Goal: Information Seeking & Learning: Learn about a topic

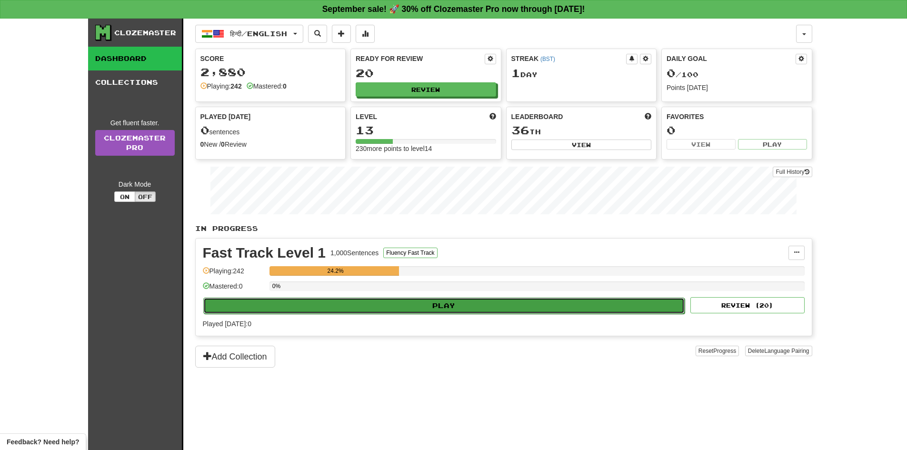
click at [467, 299] on button "Play" at bounding box center [444, 305] width 482 height 16
select select "**"
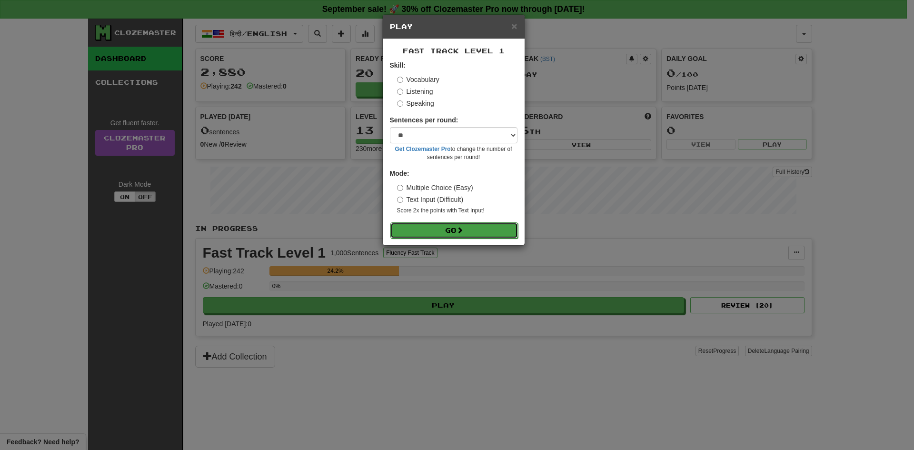
click at [447, 226] on button "Go" at bounding box center [454, 230] width 128 height 16
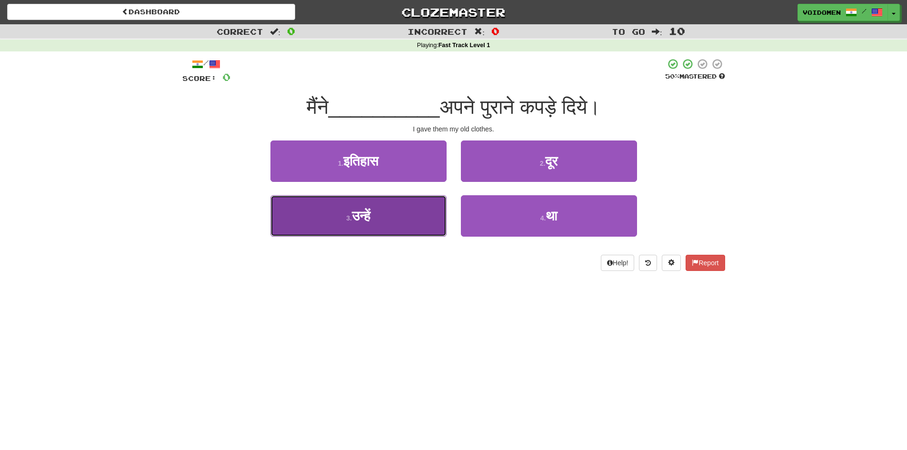
click at [395, 220] on button "3 . उन्हें" at bounding box center [358, 215] width 176 height 41
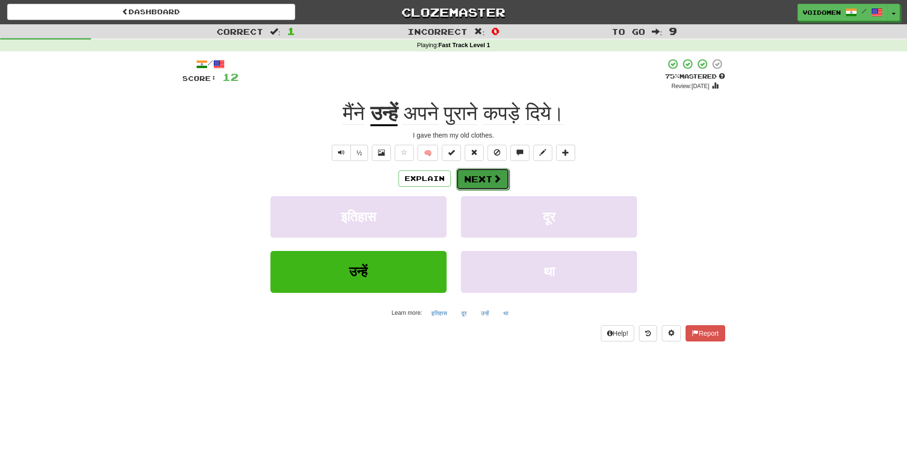
click at [494, 177] on span at bounding box center [497, 178] width 9 height 9
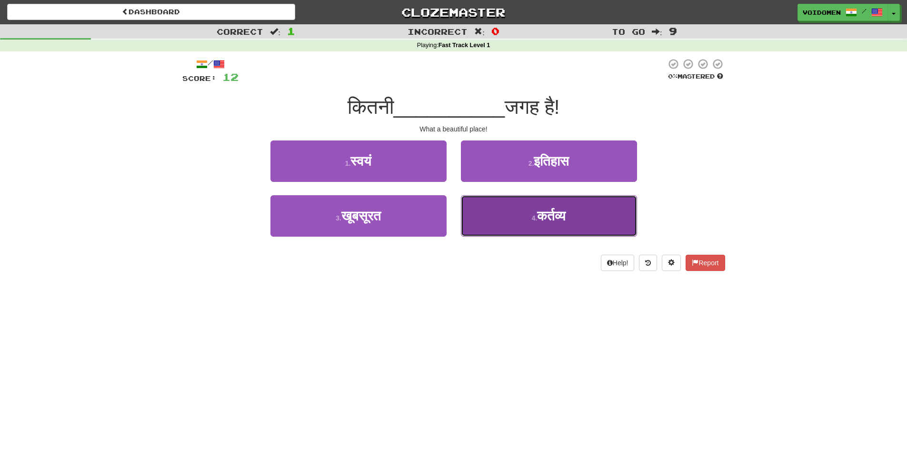
click at [576, 222] on button "4 . कर्तव्य" at bounding box center [549, 215] width 176 height 41
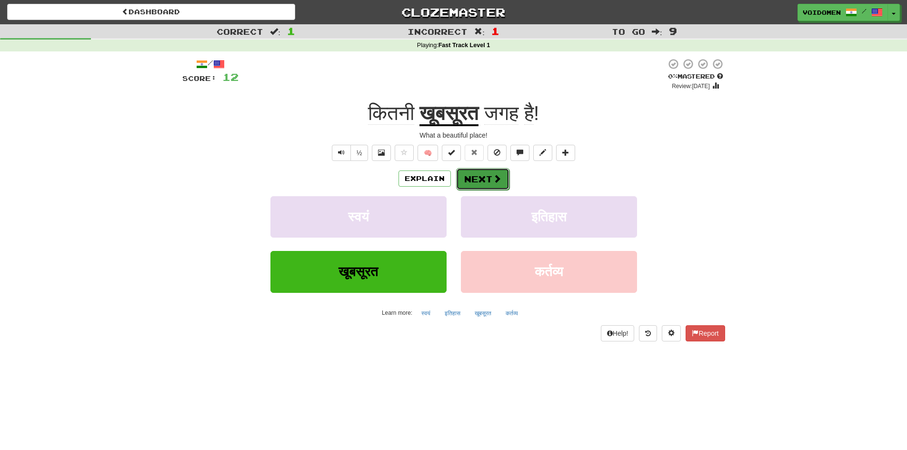
click at [486, 179] on button "Next" at bounding box center [482, 179] width 53 height 22
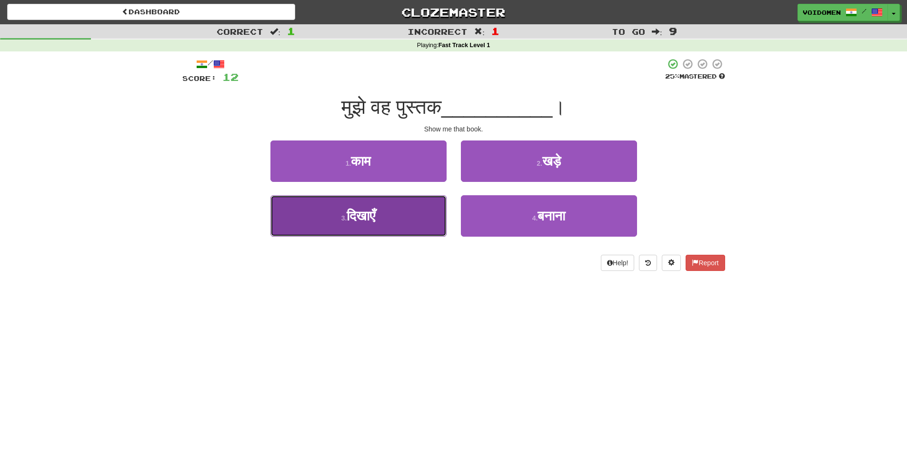
click at [397, 222] on button "3 . दिखाएँ" at bounding box center [358, 215] width 176 height 41
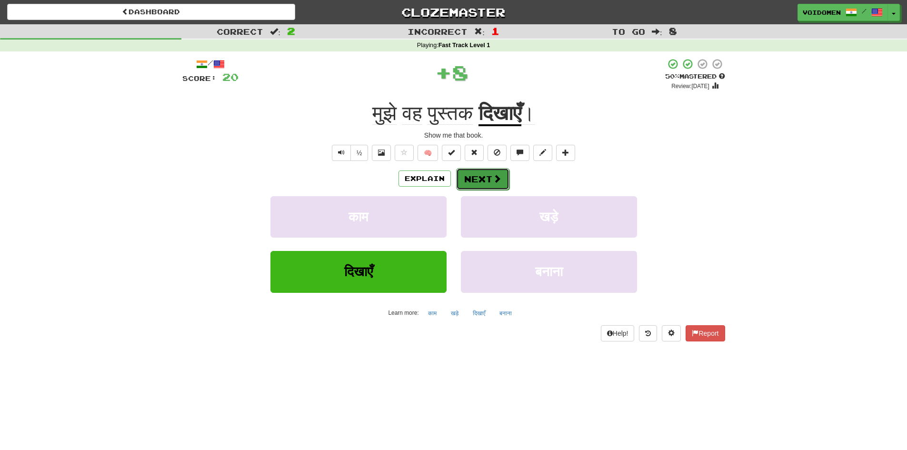
click at [482, 180] on button "Next" at bounding box center [482, 179] width 53 height 22
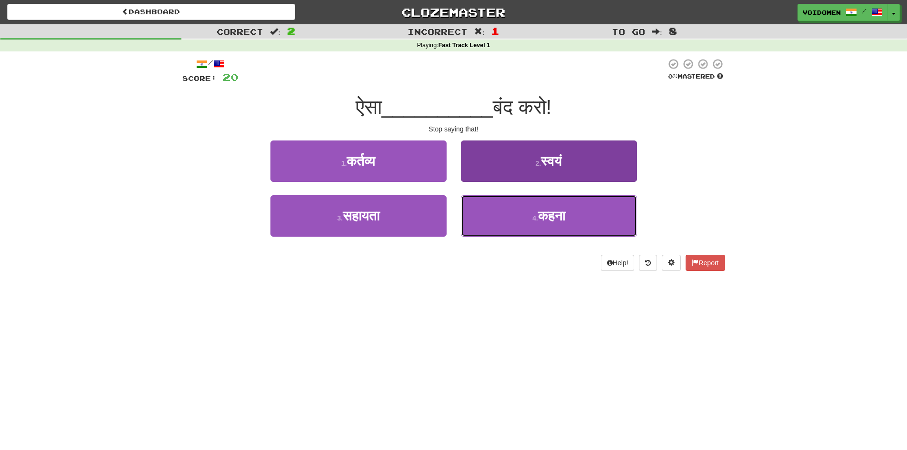
click at [557, 214] on span "कहना" at bounding box center [551, 215] width 27 height 15
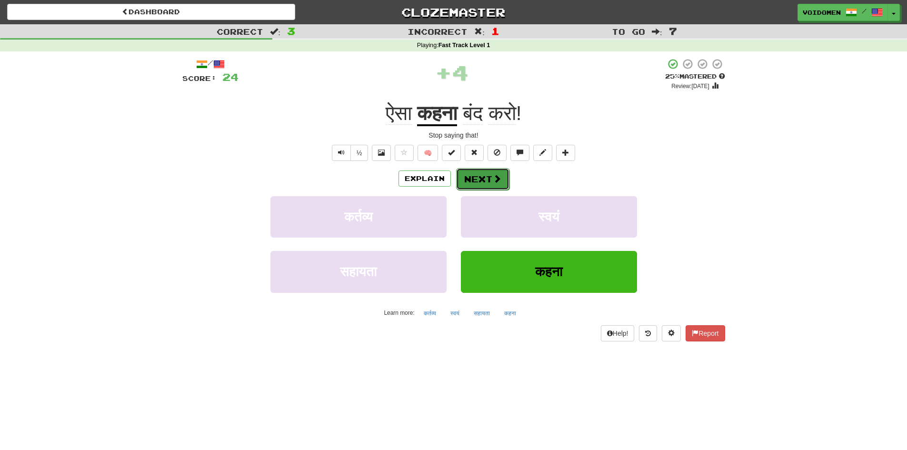
click at [491, 183] on button "Next" at bounding box center [482, 179] width 53 height 22
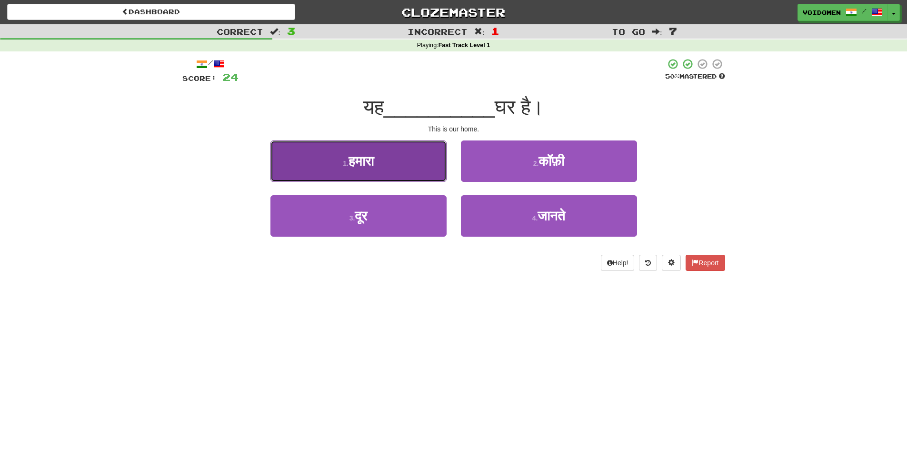
click at [421, 163] on button "1 . हमारा" at bounding box center [358, 160] width 176 height 41
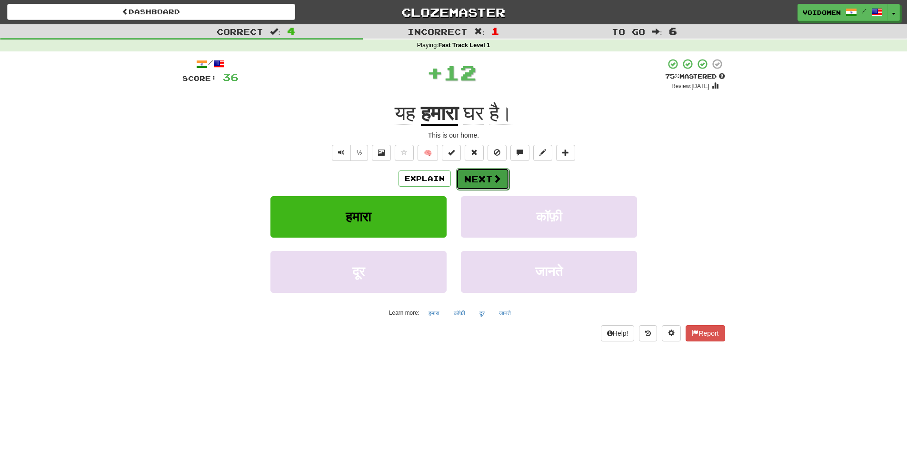
click at [483, 173] on button "Next" at bounding box center [482, 179] width 53 height 22
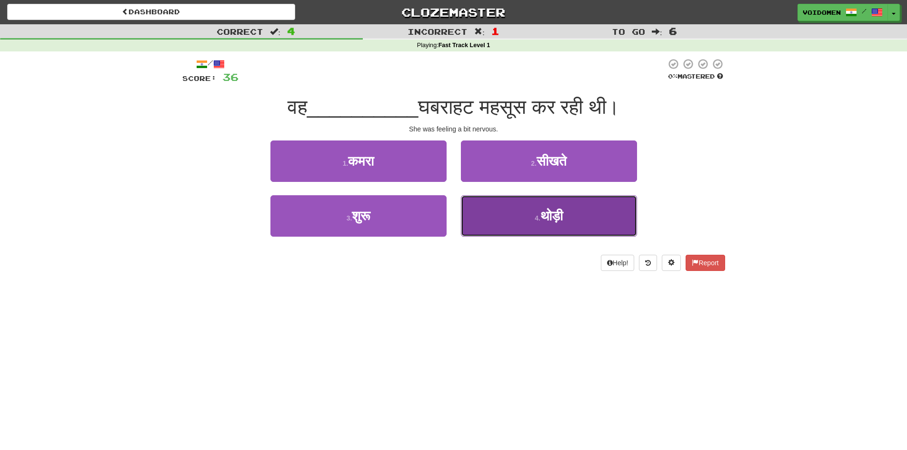
click at [550, 226] on button "4 . थोड़ी" at bounding box center [549, 215] width 176 height 41
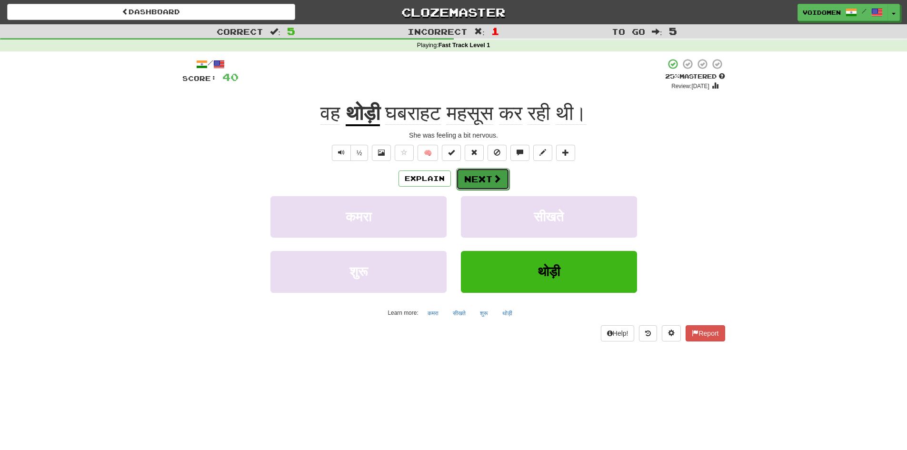
click at [482, 183] on button "Next" at bounding box center [482, 179] width 53 height 22
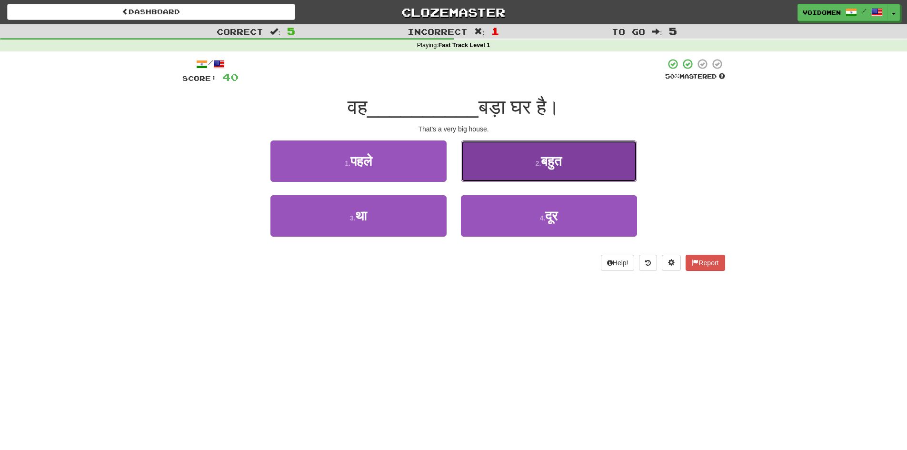
click at [580, 165] on button "2 . बहुत" at bounding box center [549, 160] width 176 height 41
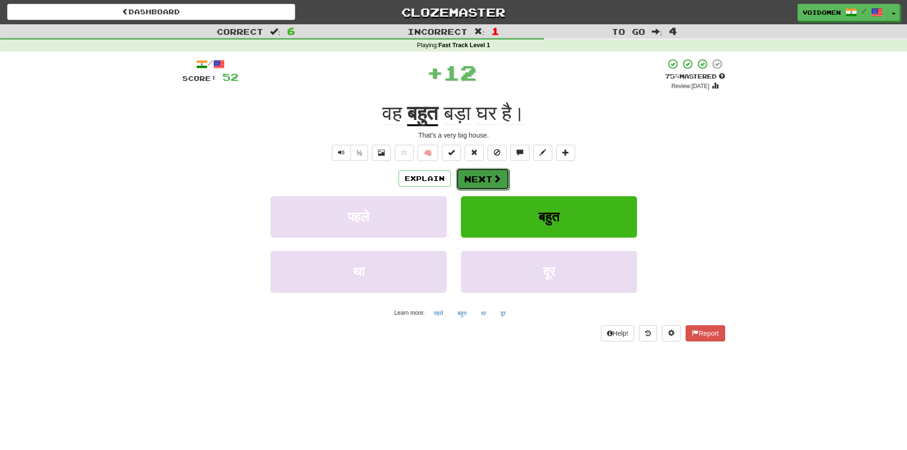
click at [478, 185] on button "Next" at bounding box center [482, 179] width 53 height 22
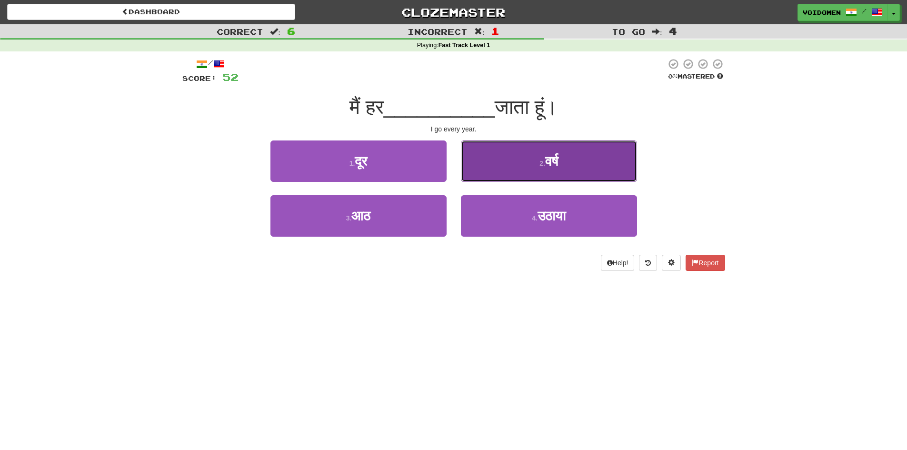
click at [600, 157] on button "2 . वर्ष" at bounding box center [549, 160] width 176 height 41
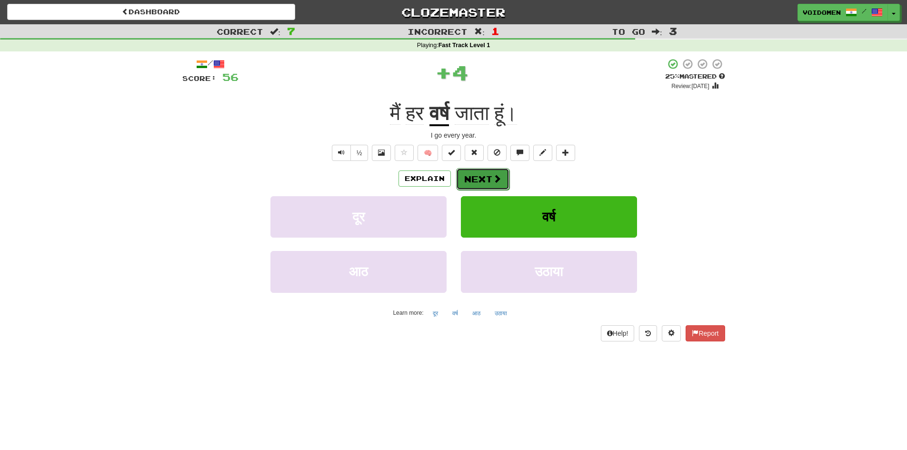
click at [494, 182] on span at bounding box center [497, 178] width 9 height 9
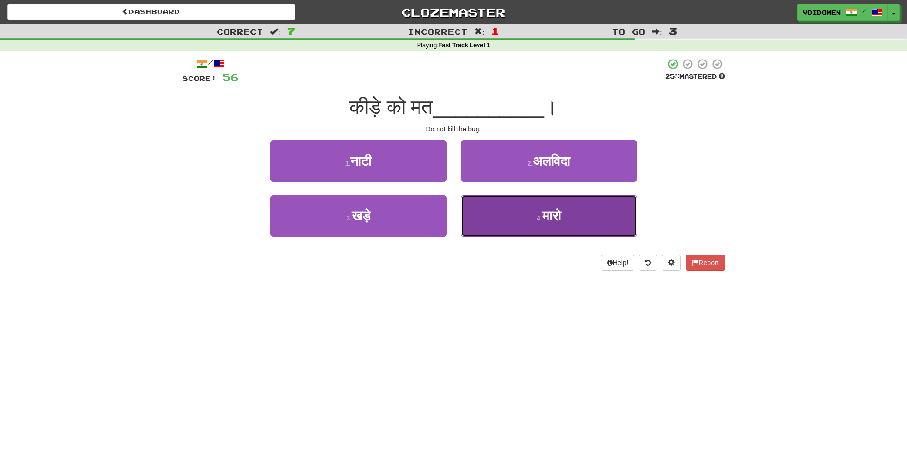
click at [543, 227] on button "4 . मारो" at bounding box center [549, 215] width 176 height 41
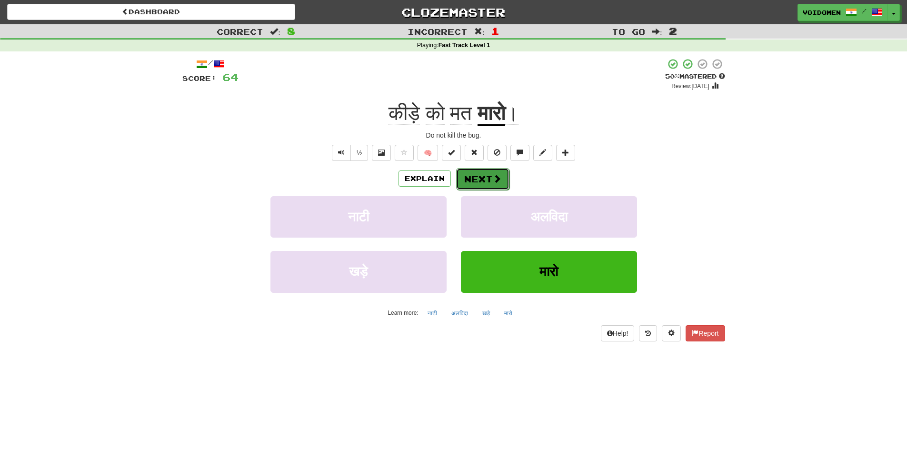
click at [486, 179] on button "Next" at bounding box center [482, 179] width 53 height 22
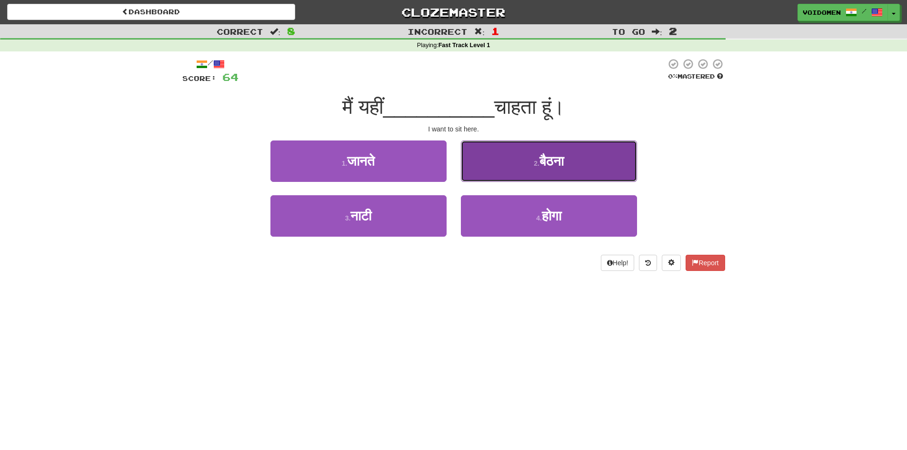
click at [607, 163] on button "2 . बैठना" at bounding box center [549, 160] width 176 height 41
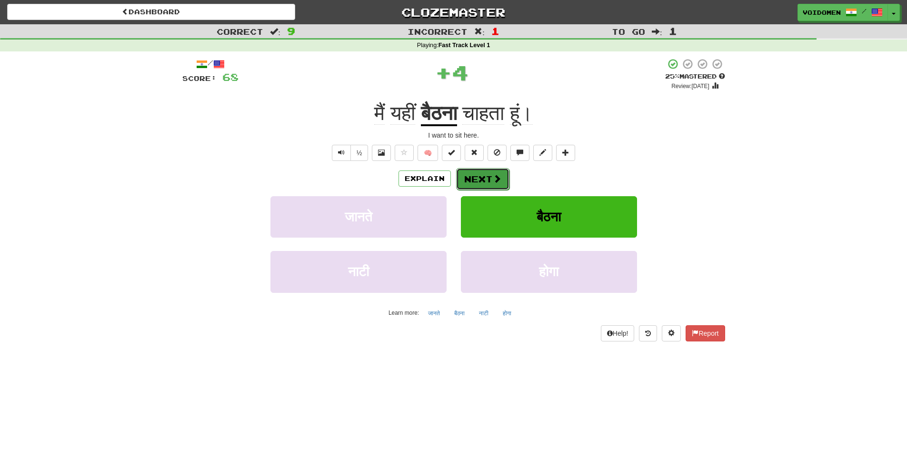
click at [494, 180] on span at bounding box center [497, 178] width 9 height 9
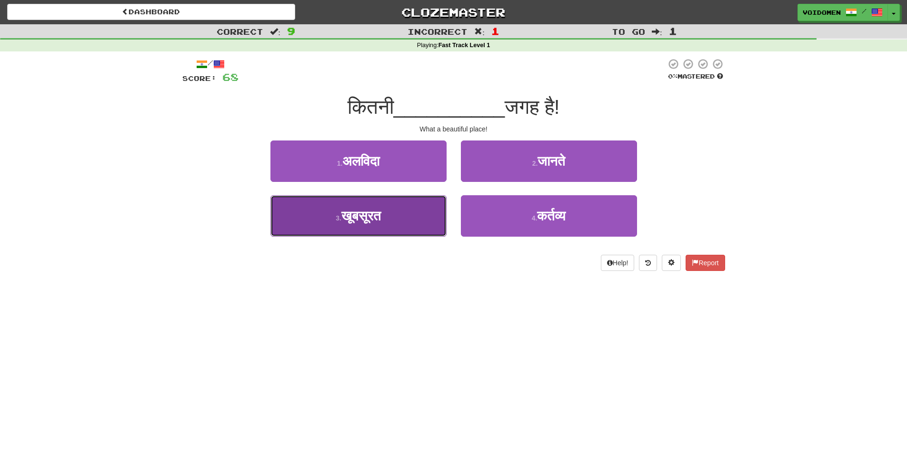
click at [409, 220] on button "3 . खूबसूरत" at bounding box center [358, 215] width 176 height 41
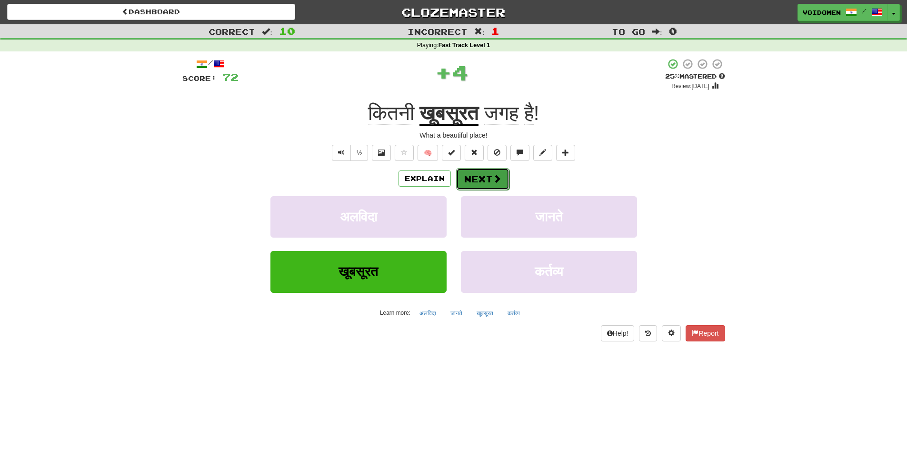
click at [478, 182] on button "Next" at bounding box center [482, 179] width 53 height 22
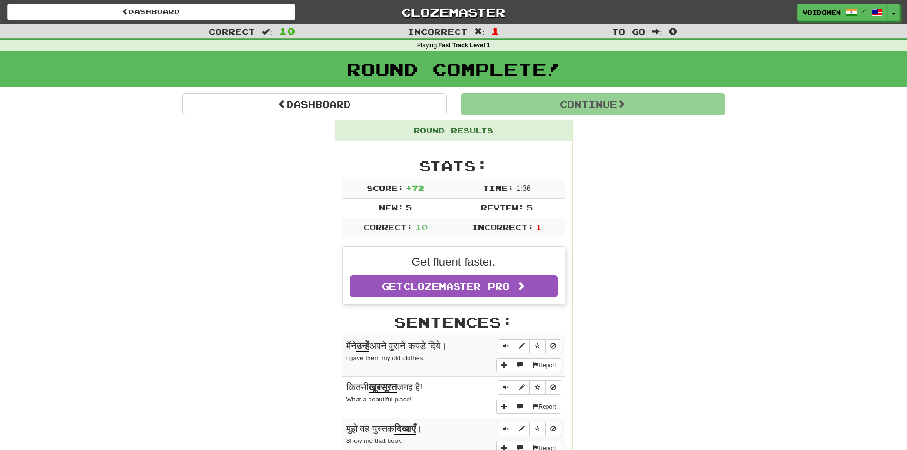
click at [629, 168] on div "Round Results Stats: Score: + 72 Time: 1 : 36 New: 5 Review: 5 Correct: 10 Inco…" at bounding box center [453, 442] width 543 height 644
click at [611, 128] on div "Round Results Stats: Score: + 72 Time: 1 : 36 New: 5 Review: 5 Correct: 10 Inco…" at bounding box center [453, 442] width 543 height 644
drag, startPoint x: 678, startPoint y: 262, endPoint x: 573, endPoint y: 142, distance: 159.9
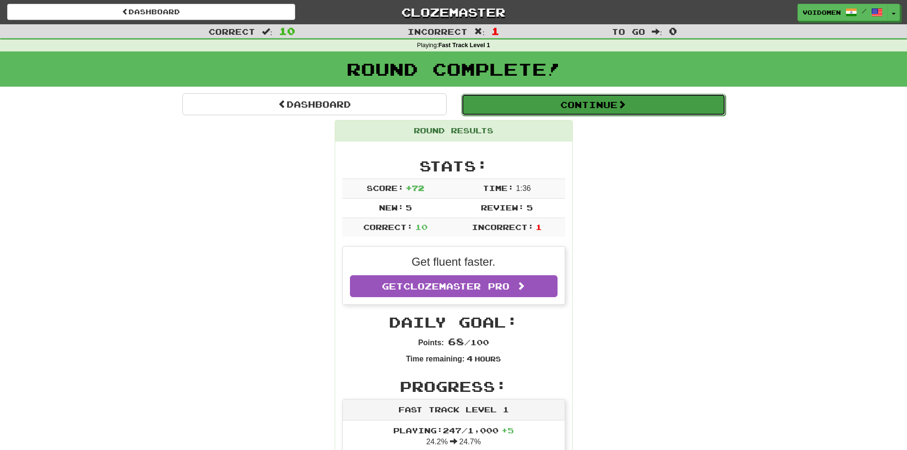
click at [586, 102] on button "Continue" at bounding box center [593, 105] width 264 height 22
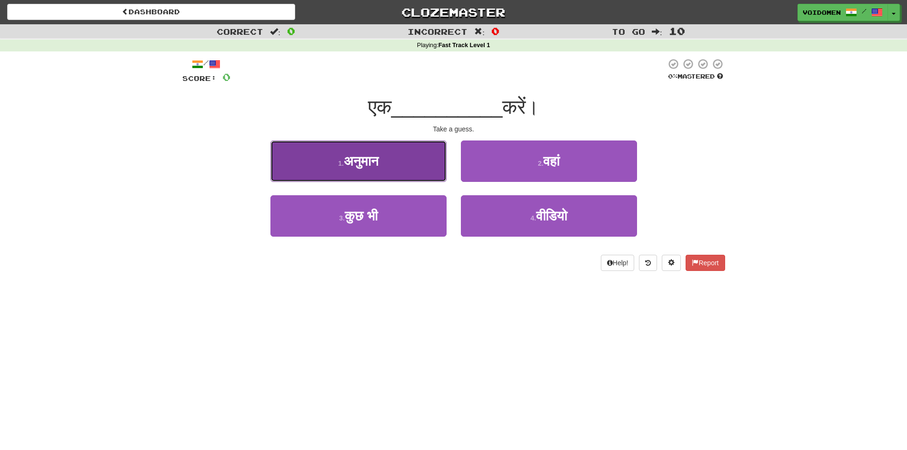
click at [429, 171] on button "1 . अनुमान" at bounding box center [358, 160] width 176 height 41
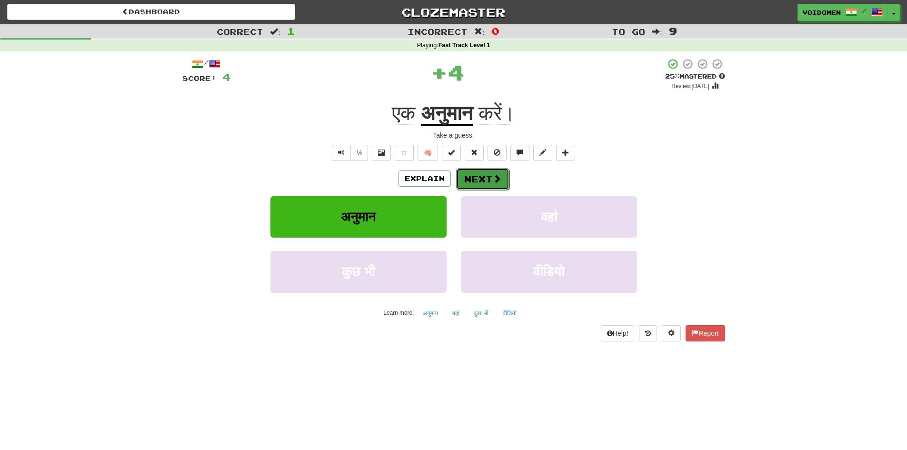
click at [493, 180] on span at bounding box center [497, 178] width 9 height 9
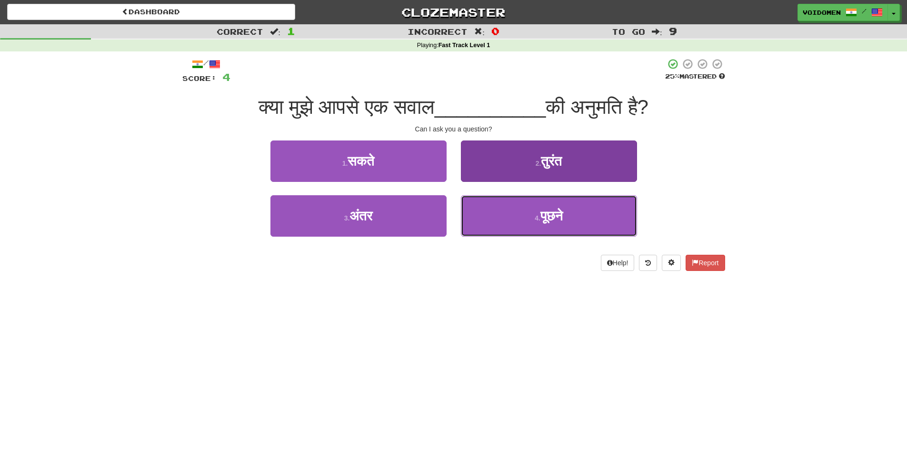
click at [567, 218] on button "4 . पूछने" at bounding box center [549, 215] width 176 height 41
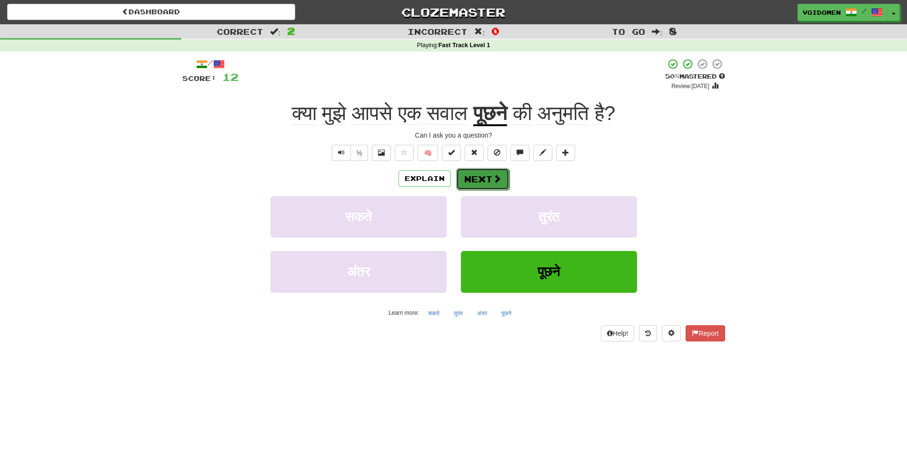
click at [493, 177] on span at bounding box center [497, 178] width 9 height 9
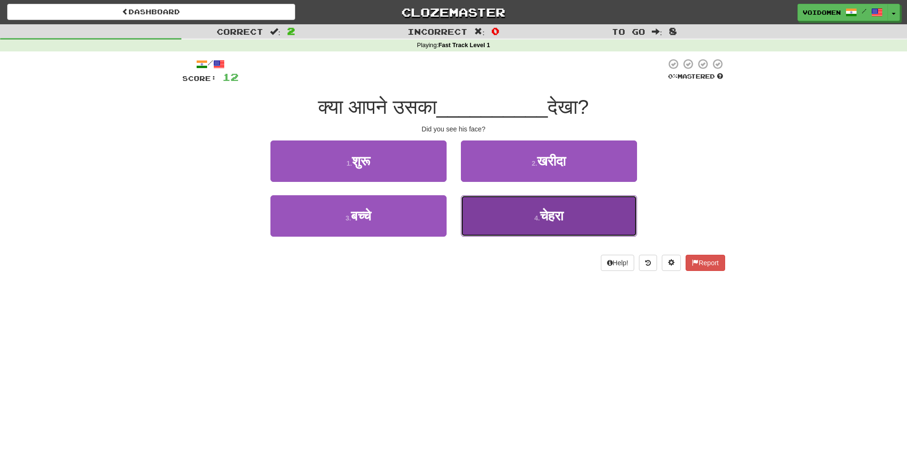
click at [513, 226] on button "4 . चेहरा" at bounding box center [549, 215] width 176 height 41
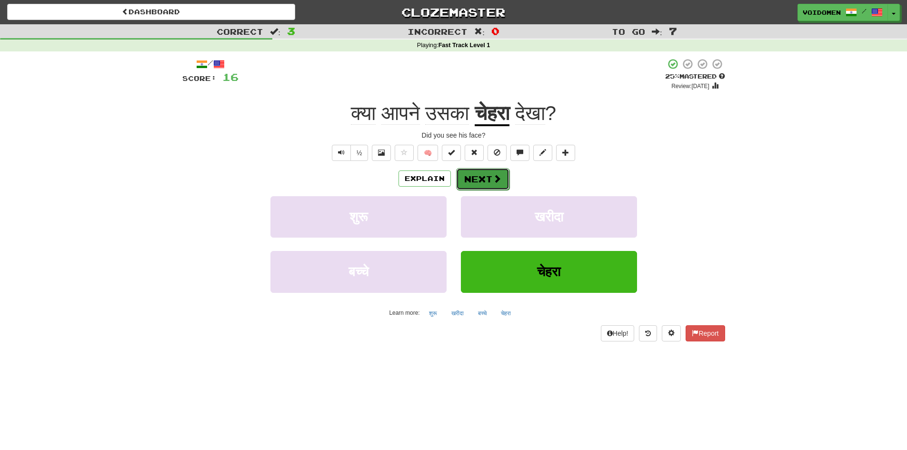
click at [495, 182] on span at bounding box center [497, 178] width 9 height 9
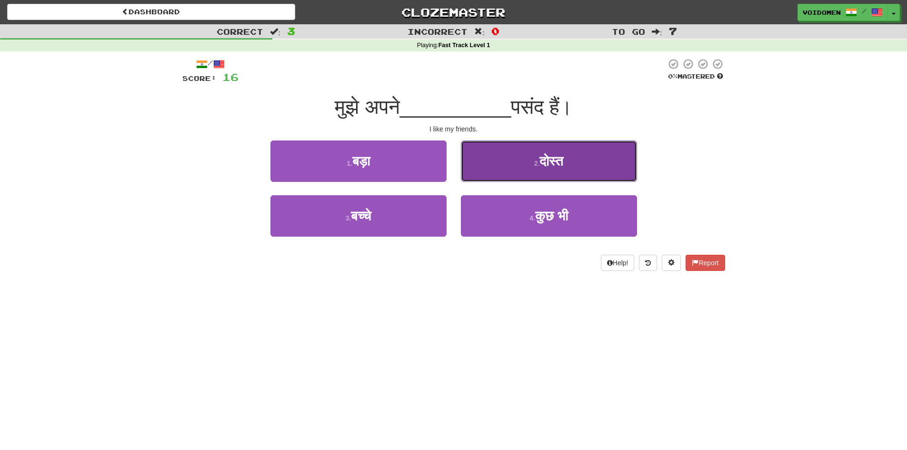
click at [596, 154] on button "2 . दोस्त" at bounding box center [549, 160] width 176 height 41
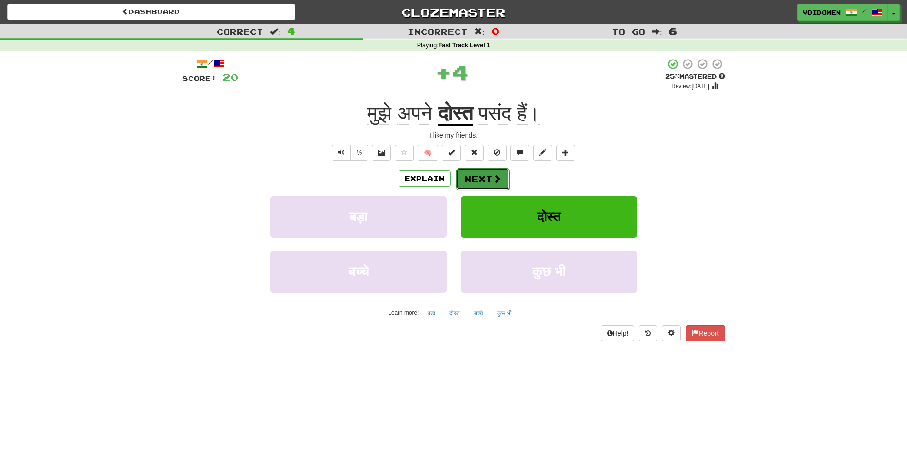
click at [494, 183] on span at bounding box center [497, 178] width 9 height 9
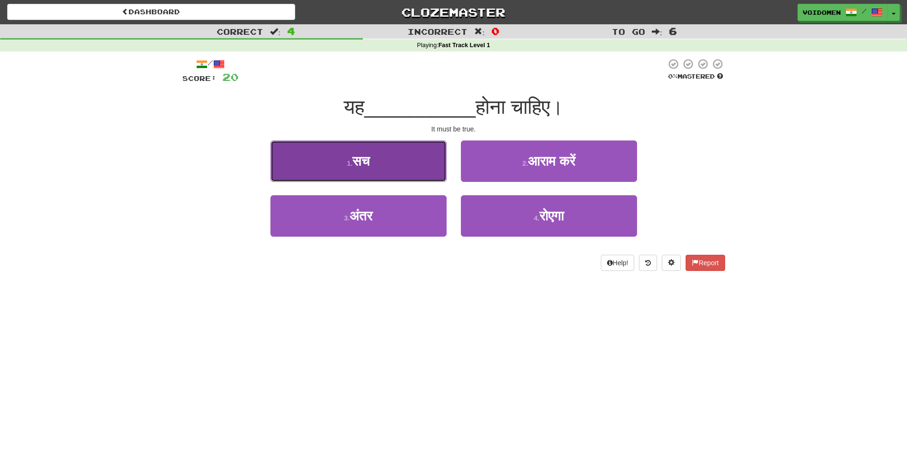
click at [425, 178] on button "1 . सच" at bounding box center [358, 160] width 176 height 41
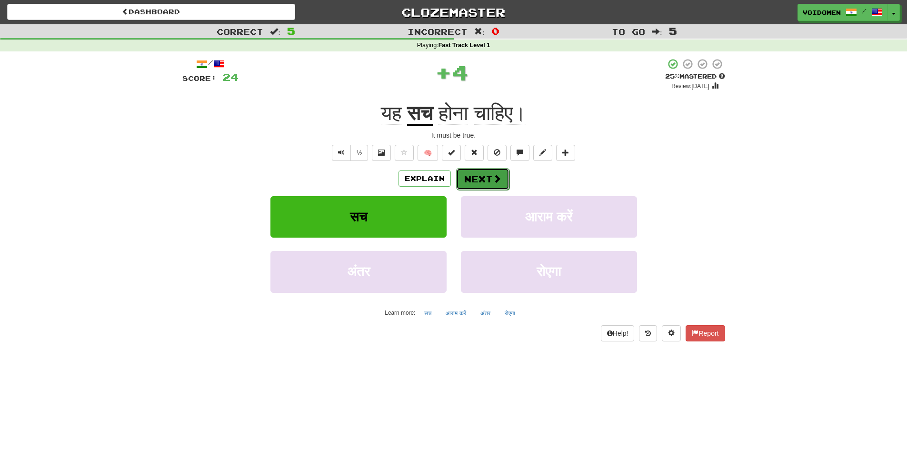
click at [485, 175] on button "Next" at bounding box center [482, 179] width 53 height 22
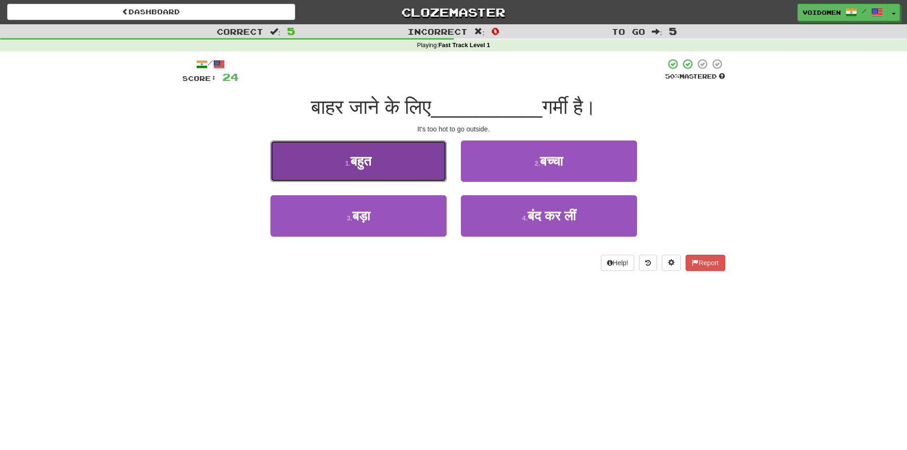
click at [397, 181] on button "1 . बहुत" at bounding box center [358, 160] width 176 height 41
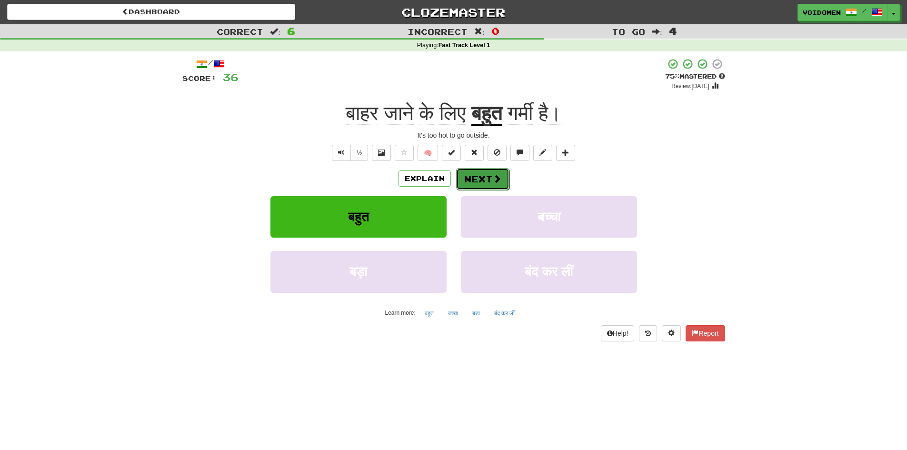
click at [495, 180] on span at bounding box center [497, 178] width 9 height 9
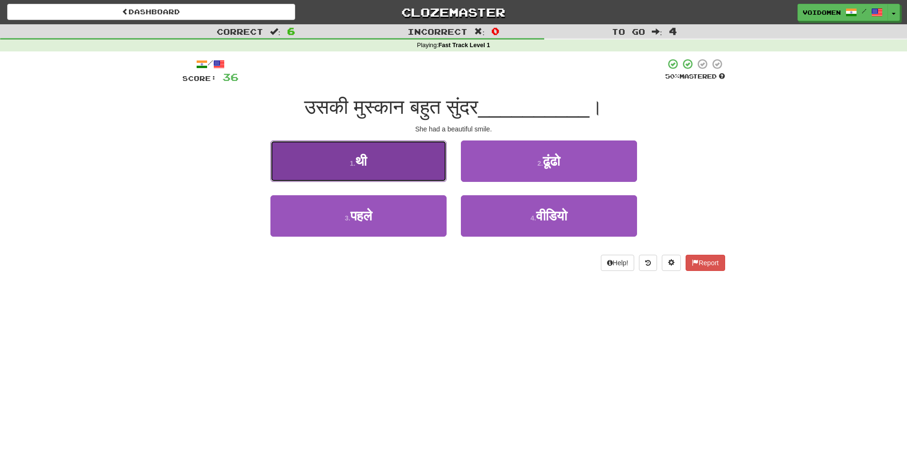
click at [421, 167] on button "1 . थी" at bounding box center [358, 160] width 176 height 41
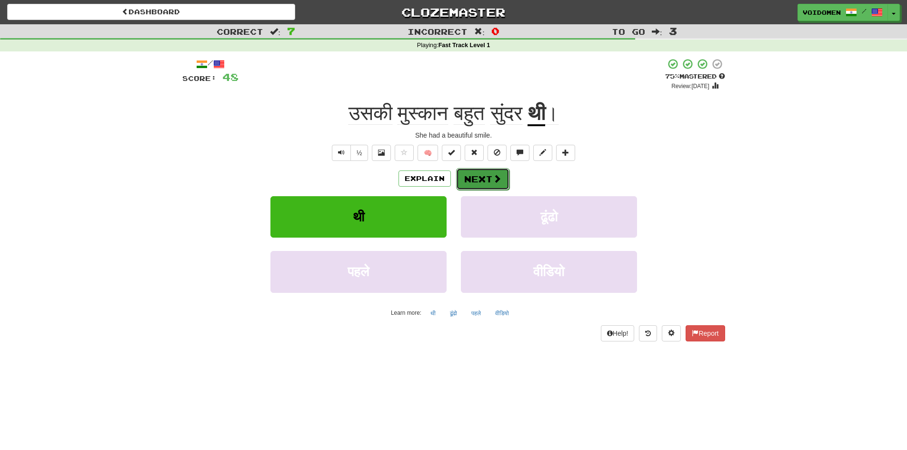
click at [482, 181] on button "Next" at bounding box center [482, 179] width 53 height 22
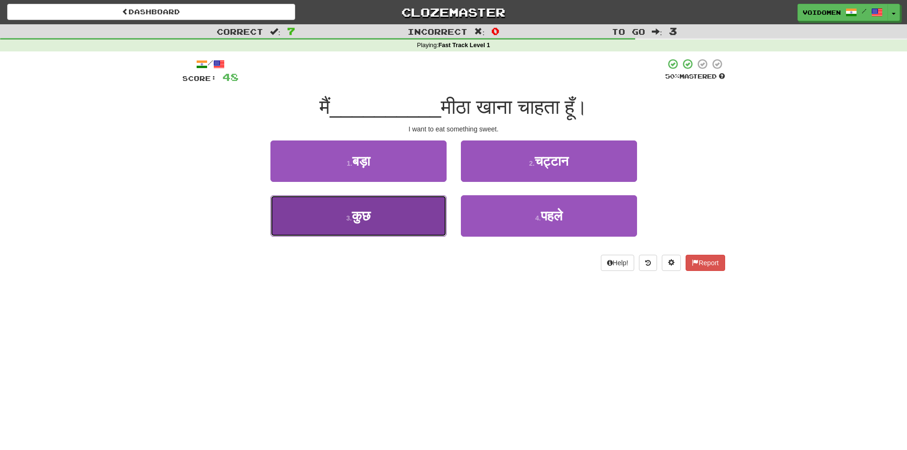
click at [390, 224] on button "3 . कुछ" at bounding box center [358, 215] width 176 height 41
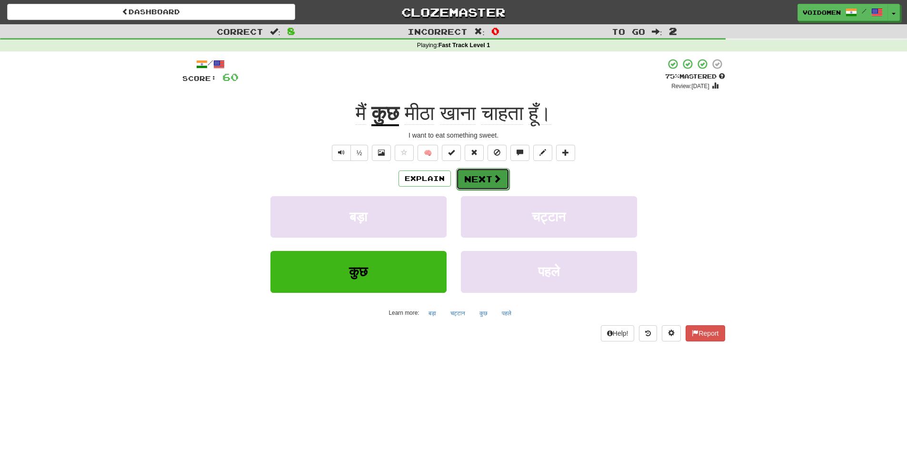
click at [482, 172] on button "Next" at bounding box center [482, 179] width 53 height 22
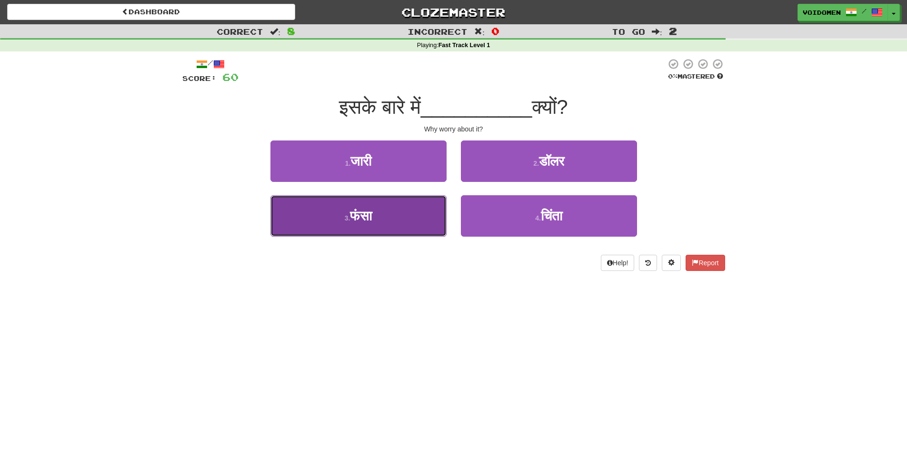
click at [421, 228] on button "3 . फंसा" at bounding box center [358, 215] width 176 height 41
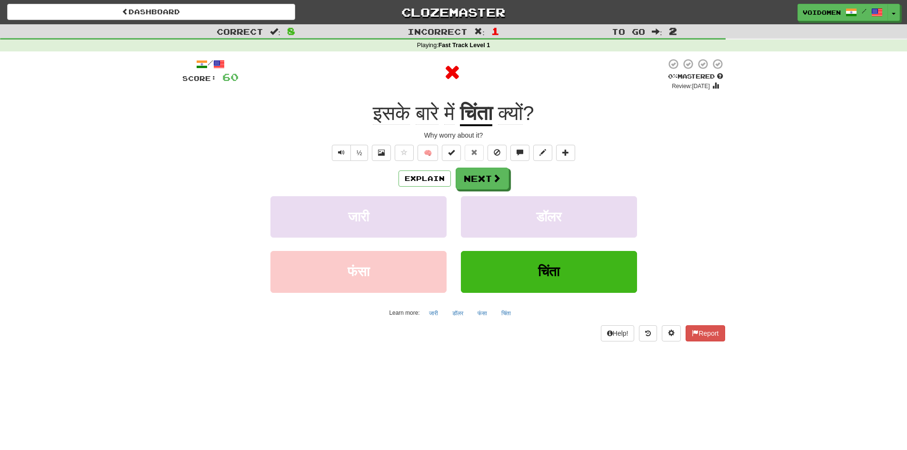
click at [477, 127] on div "/ Score: 60 0 % Mastered Review: 2025-09-16 इसके बारे में चिंता क्यों ? Why wor…" at bounding box center [453, 199] width 543 height 283
click at [484, 105] on u "चिंता" at bounding box center [476, 114] width 32 height 24
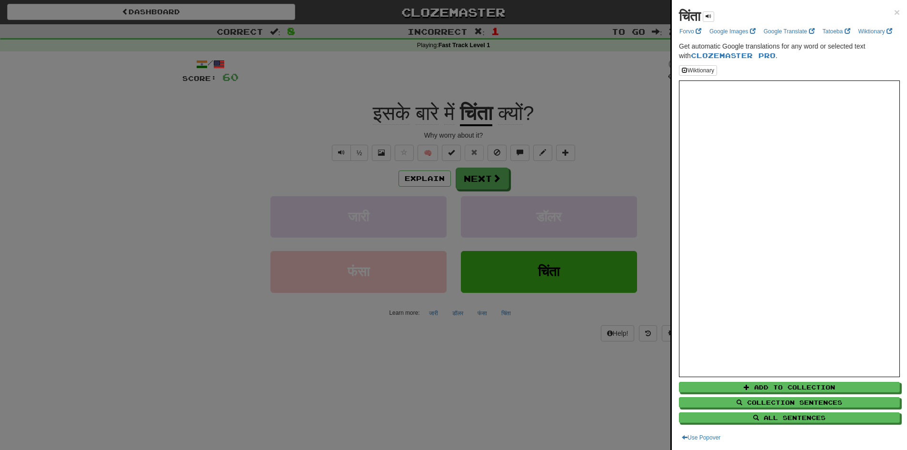
click at [541, 181] on div at bounding box center [453, 225] width 907 height 450
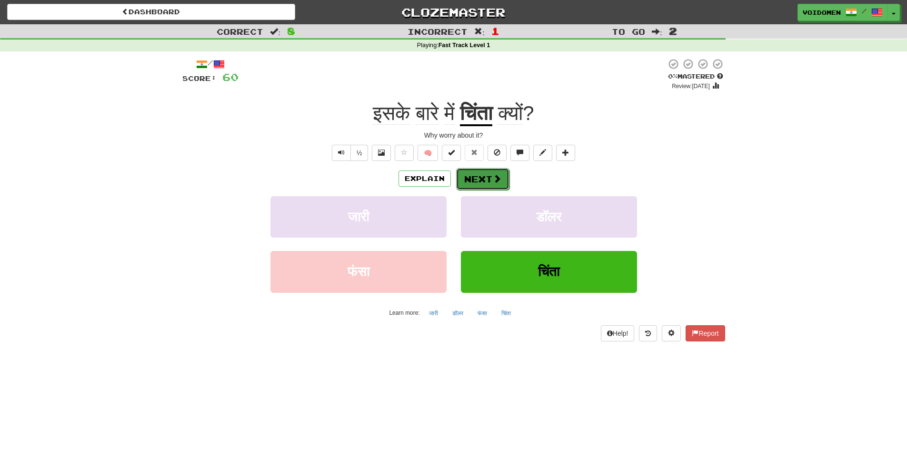
click at [486, 180] on button "Next" at bounding box center [482, 179] width 53 height 22
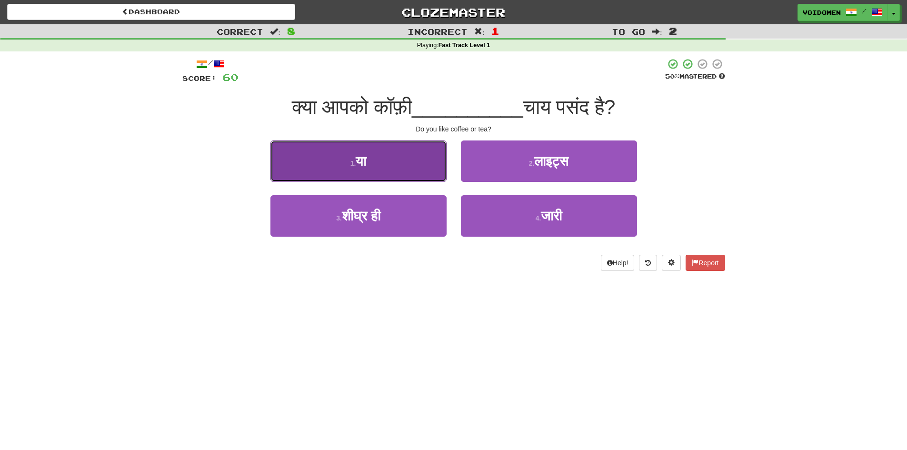
click at [395, 176] on button "1 . या" at bounding box center [358, 160] width 176 height 41
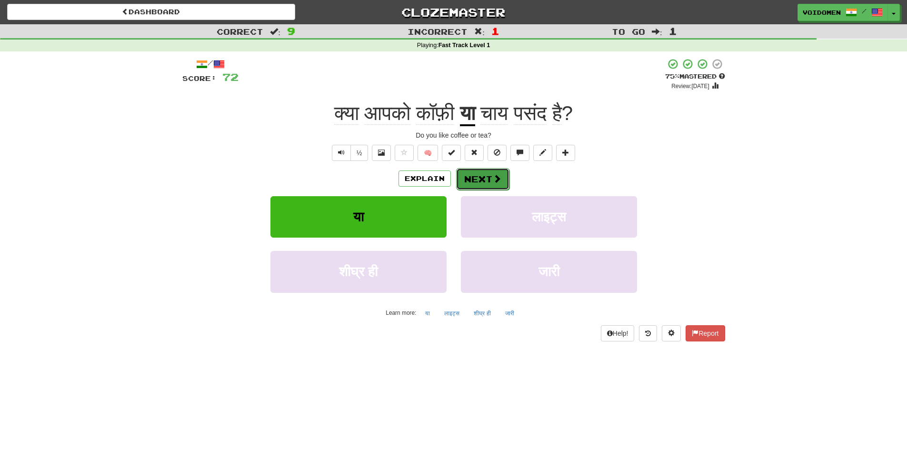
click at [483, 179] on button "Next" at bounding box center [482, 179] width 53 height 22
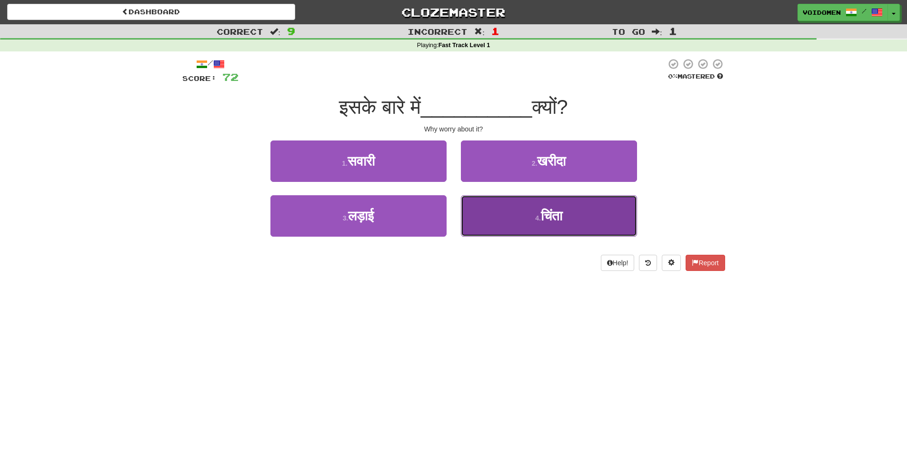
click at [524, 225] on button "4 . चिंता" at bounding box center [549, 215] width 176 height 41
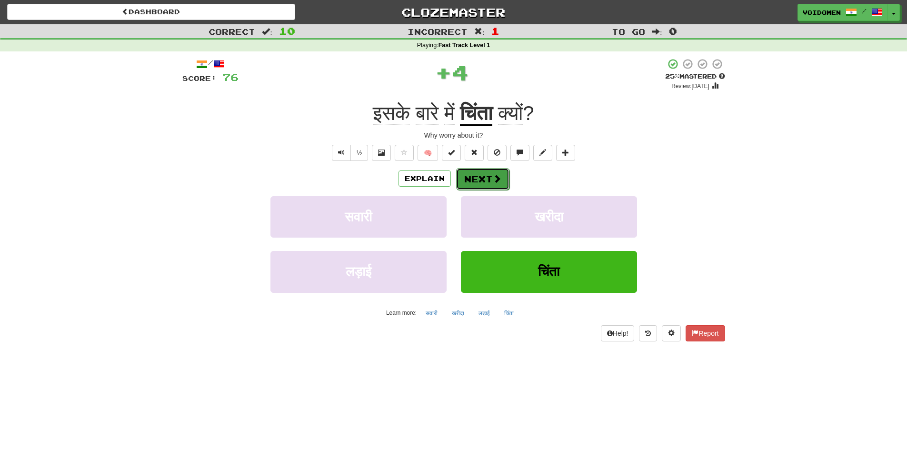
click at [489, 188] on button "Next" at bounding box center [482, 179] width 53 height 22
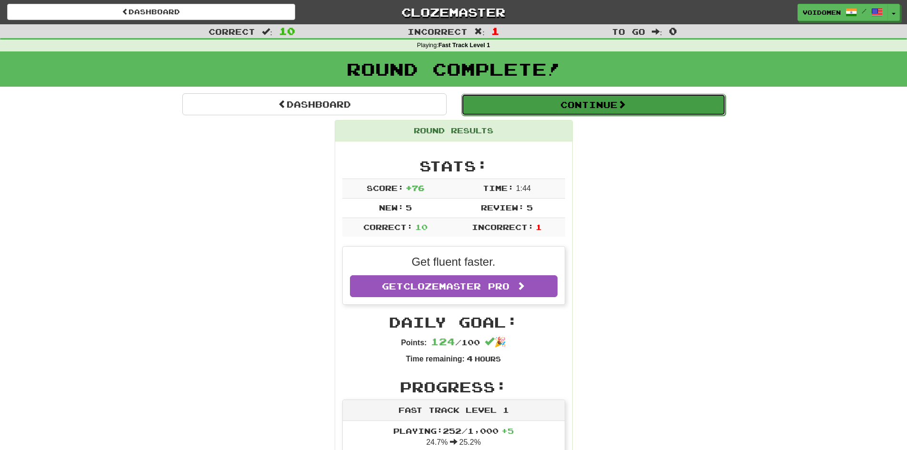
click at [576, 112] on button "Continue" at bounding box center [593, 105] width 264 height 22
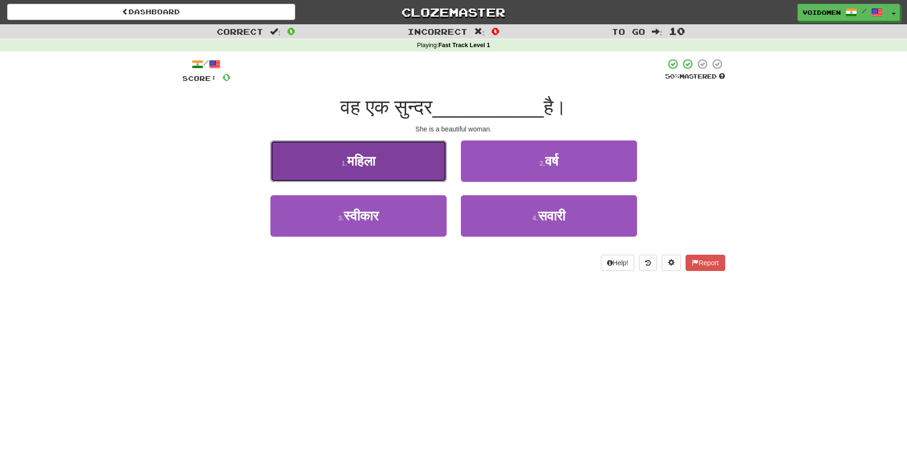
click at [407, 164] on button "1 . महिला" at bounding box center [358, 160] width 176 height 41
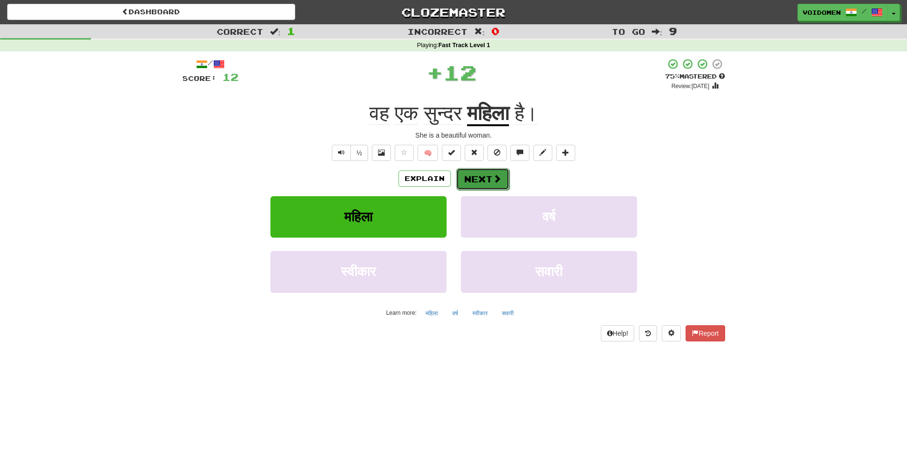
click at [478, 183] on button "Next" at bounding box center [482, 179] width 53 height 22
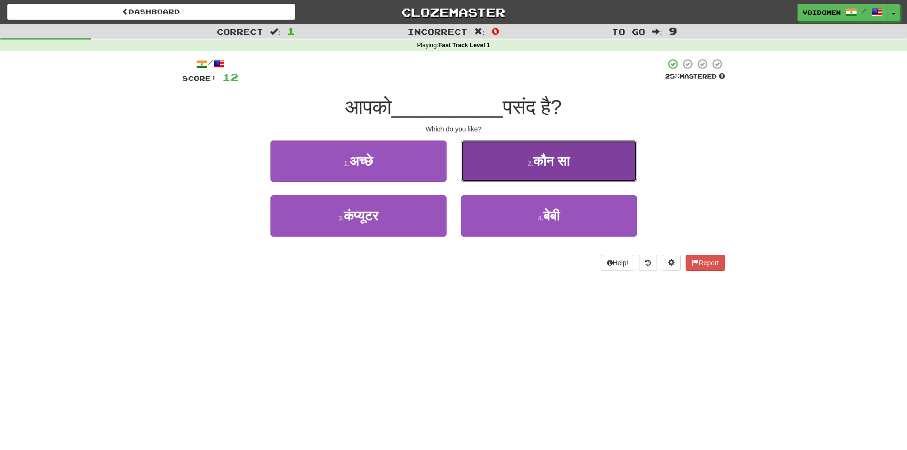
click at [600, 176] on button "2 . कौन सा" at bounding box center [549, 160] width 176 height 41
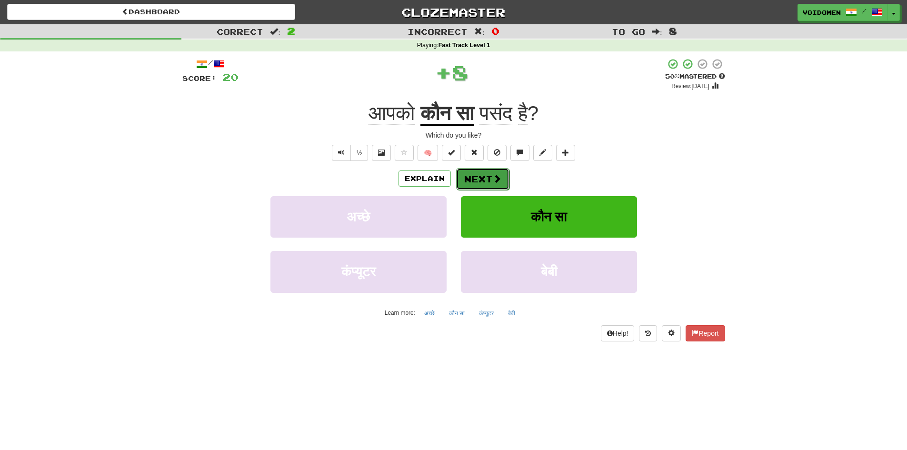
click at [493, 180] on span at bounding box center [497, 178] width 9 height 9
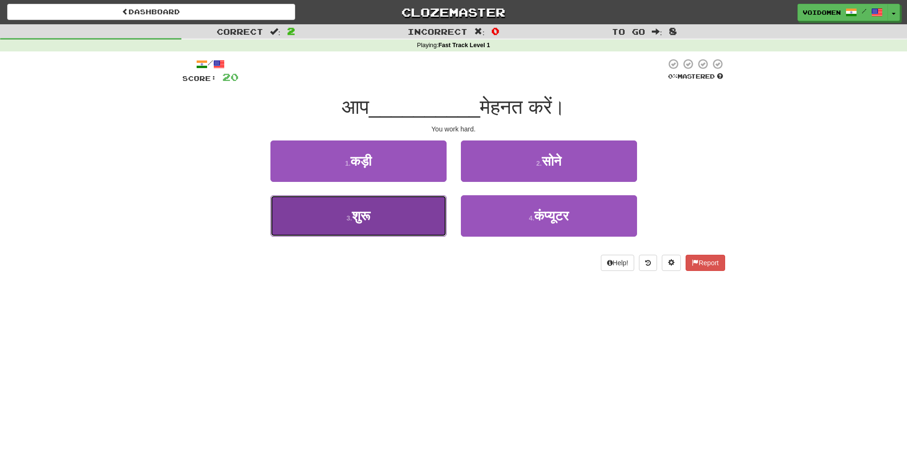
click at [438, 220] on button "3 . शुरू" at bounding box center [358, 215] width 176 height 41
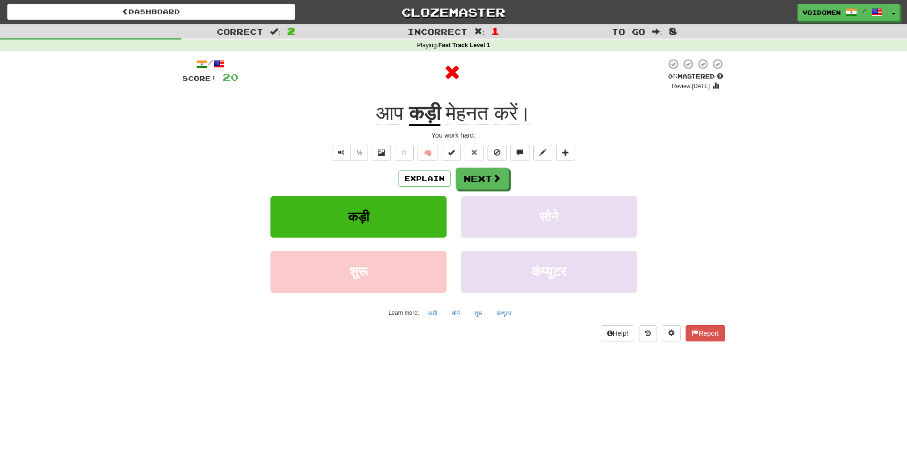
click at [427, 113] on u "कड़ी" at bounding box center [424, 114] width 31 height 24
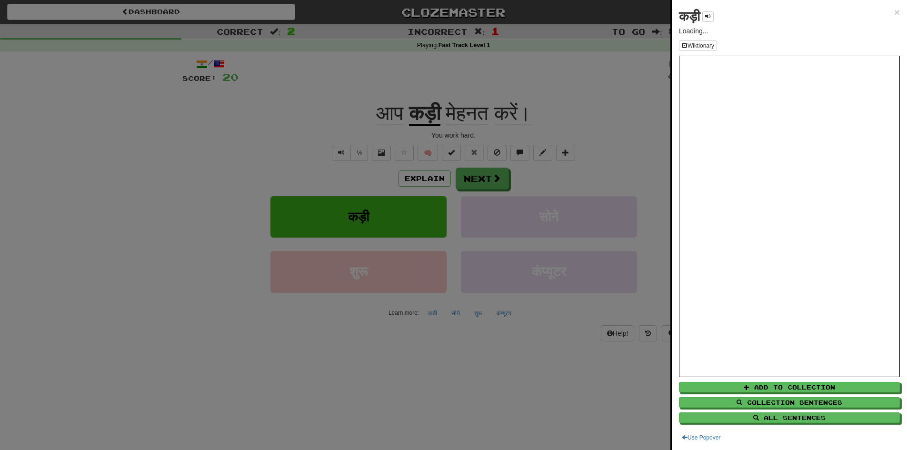
click at [599, 151] on div at bounding box center [453, 225] width 907 height 450
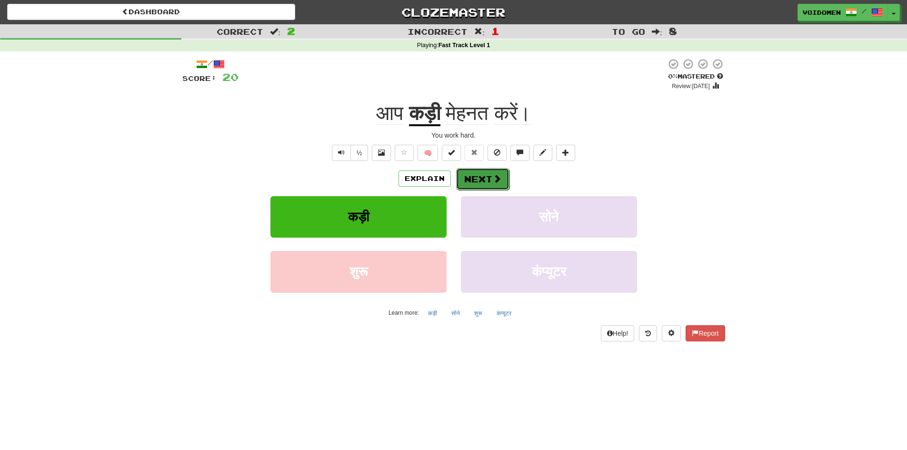
click at [488, 177] on button "Next" at bounding box center [482, 179] width 53 height 22
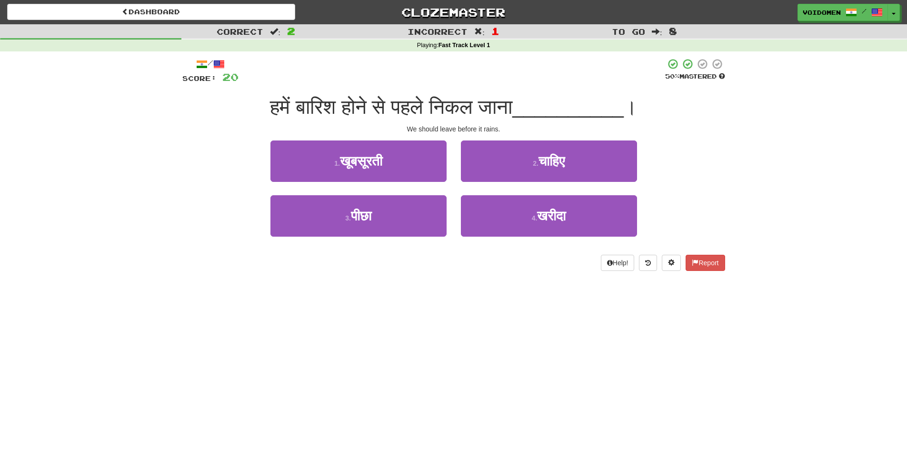
click at [463, 107] on span "हमें बारिश होने से पहले निकल जाना" at bounding box center [391, 107] width 242 height 22
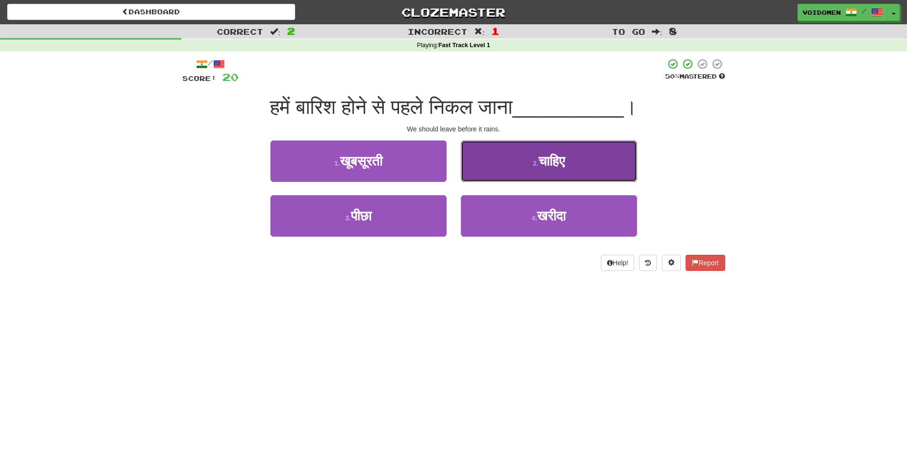
click at [543, 163] on span "चाहिए" at bounding box center [551, 161] width 26 height 15
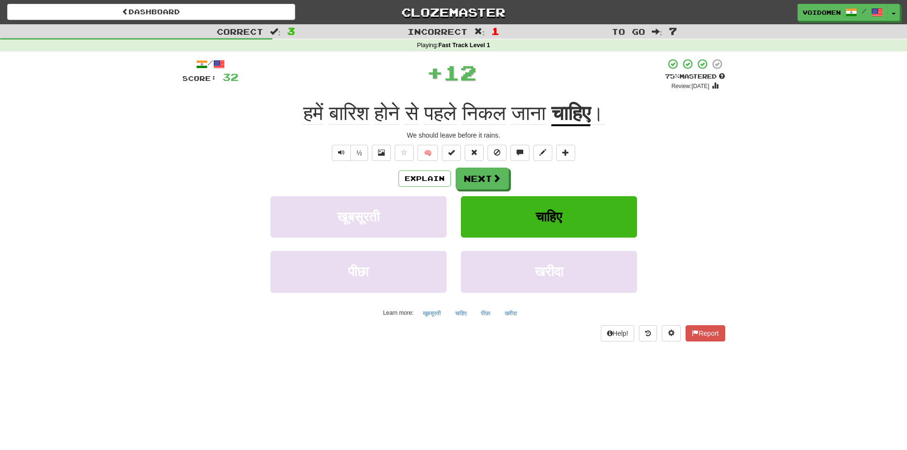
click at [490, 109] on span "निकल" at bounding box center [484, 113] width 44 height 23
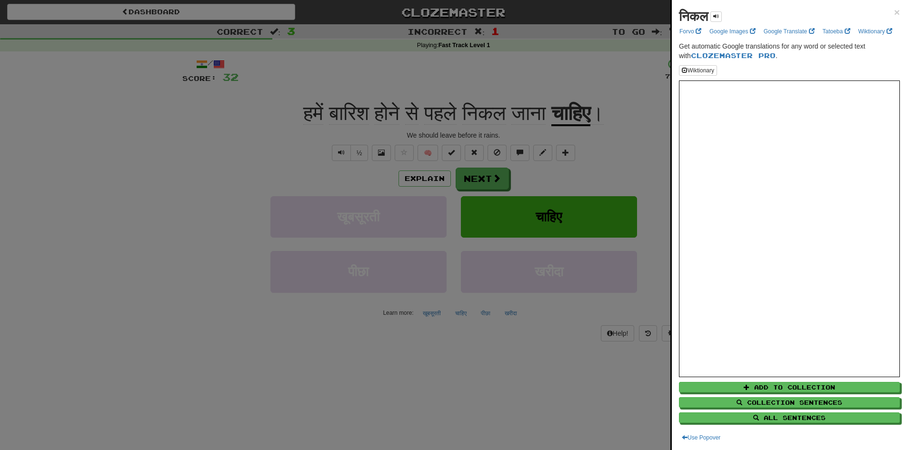
click at [545, 353] on div at bounding box center [453, 225] width 907 height 450
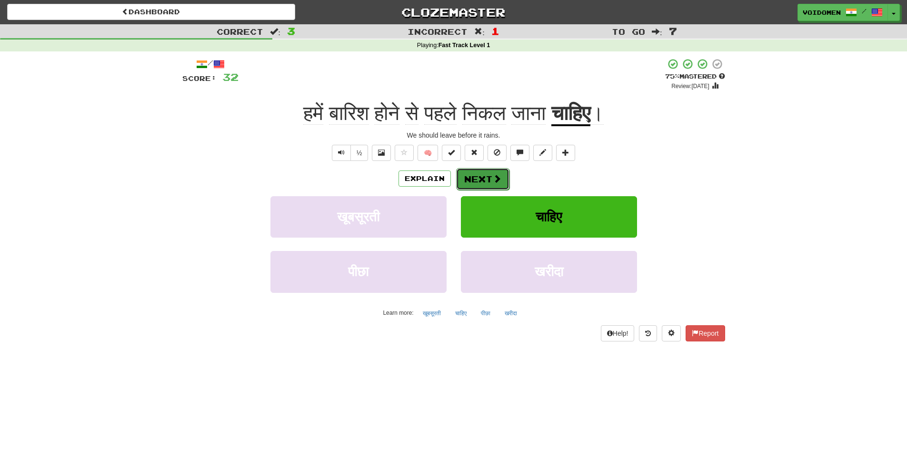
click at [500, 178] on span at bounding box center [497, 178] width 9 height 9
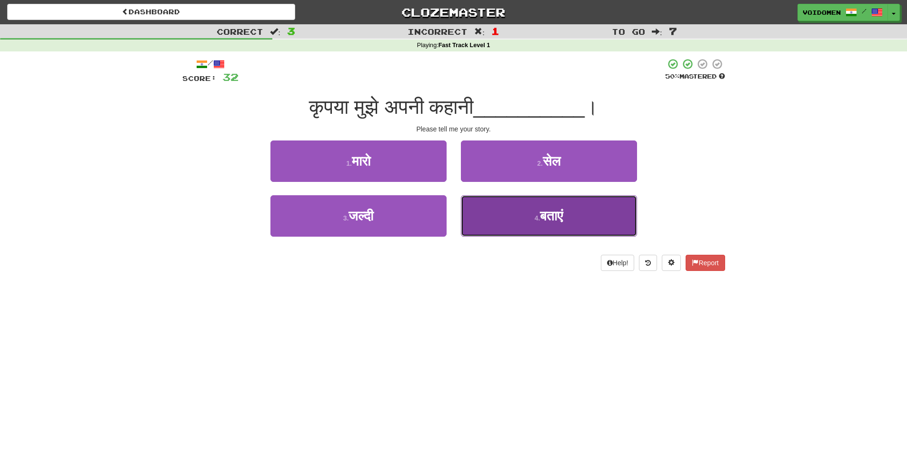
click at [519, 218] on button "4 . बताएं" at bounding box center [549, 215] width 176 height 41
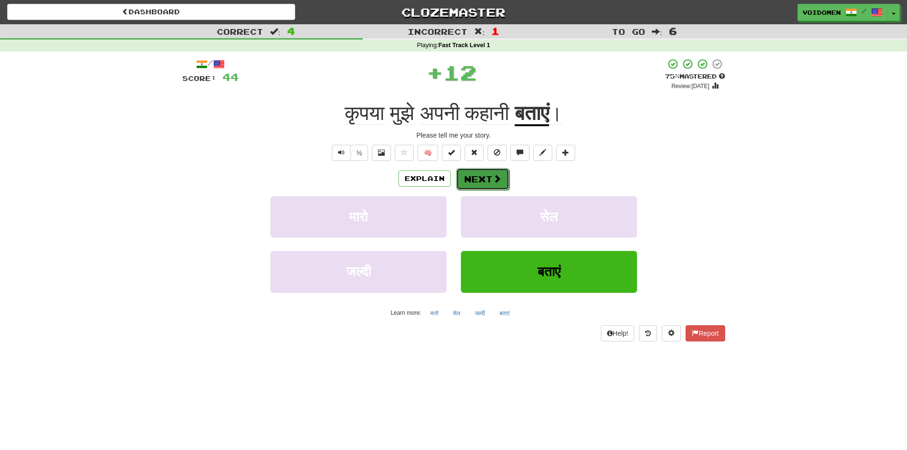
click at [494, 184] on button "Next" at bounding box center [482, 179] width 53 height 22
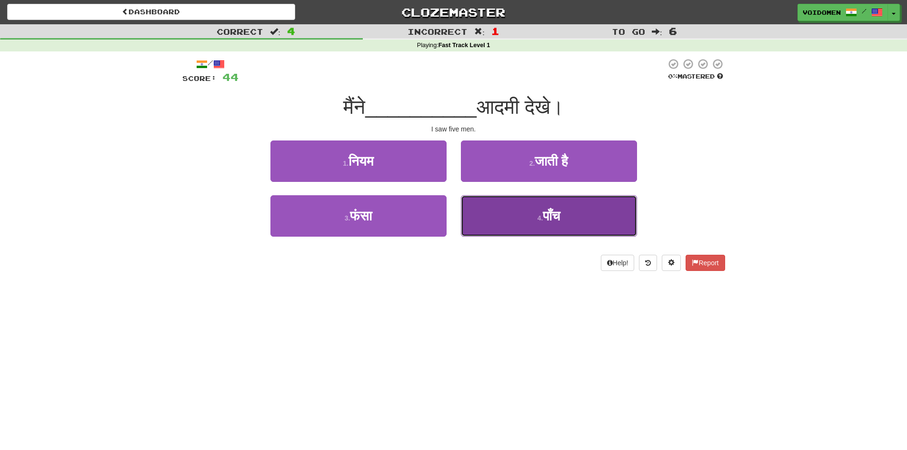
click at [480, 225] on button "4 . पाँच" at bounding box center [549, 215] width 176 height 41
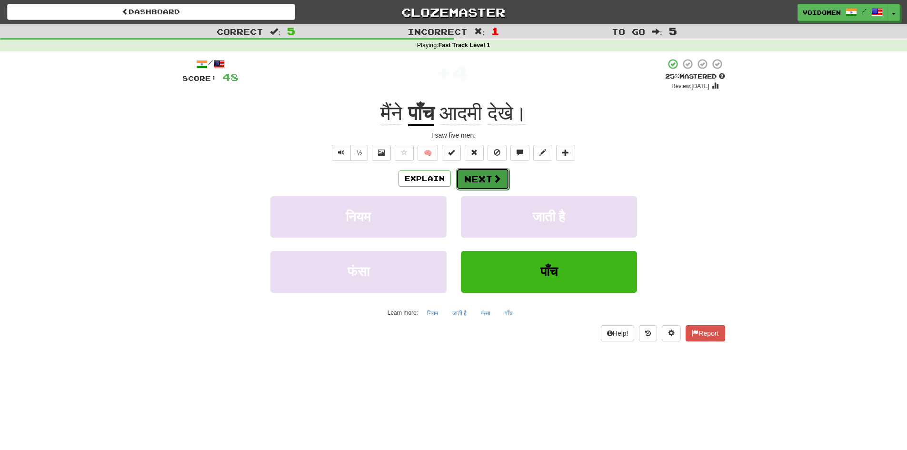
click at [490, 182] on button "Next" at bounding box center [482, 179] width 53 height 22
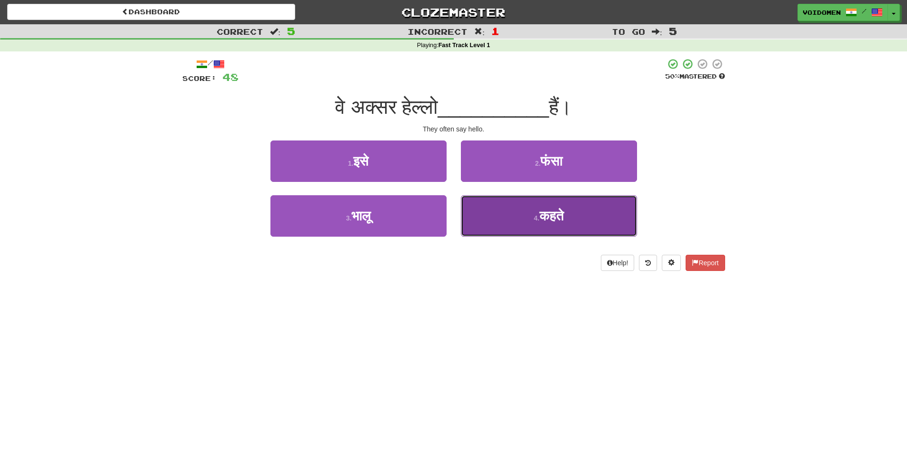
click at [540, 213] on span "कहते" at bounding box center [551, 215] width 24 height 15
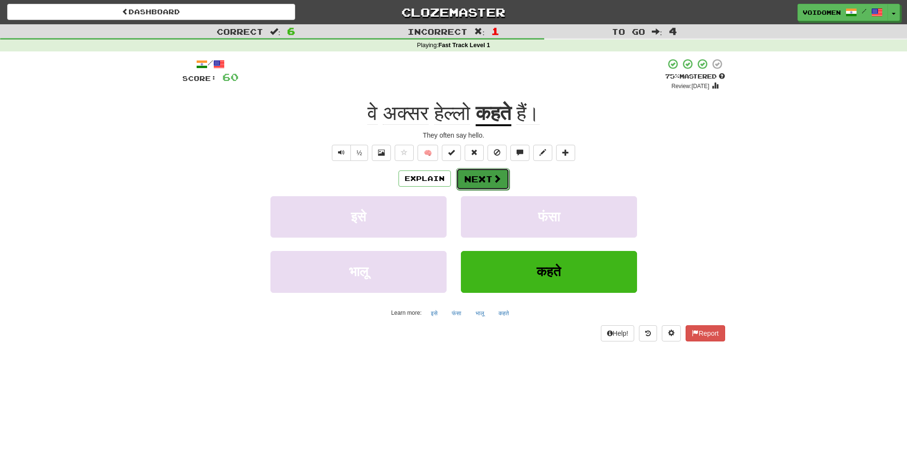
click at [494, 178] on span at bounding box center [497, 178] width 9 height 9
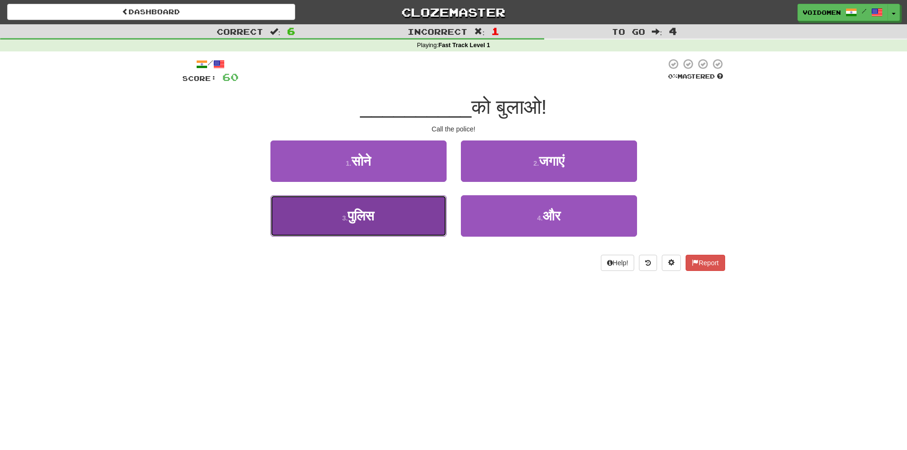
click at [405, 231] on button "3 . पुलिस" at bounding box center [358, 215] width 176 height 41
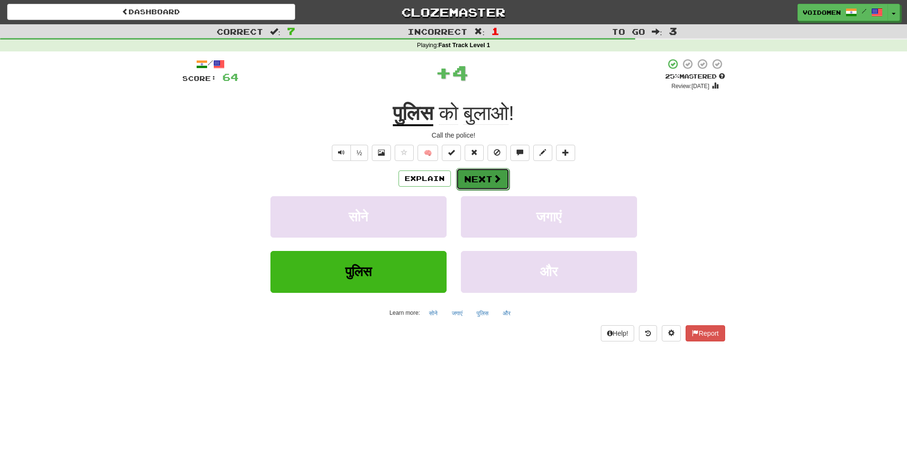
click at [495, 178] on span at bounding box center [497, 178] width 9 height 9
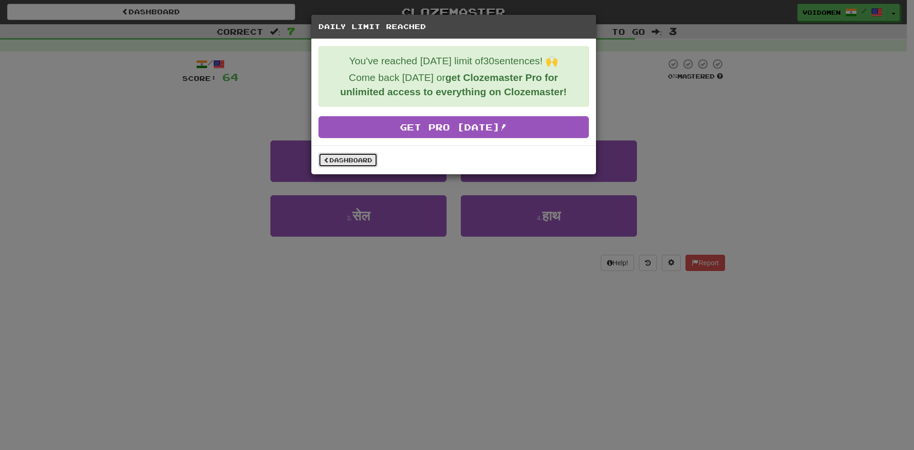
click at [348, 154] on link "Dashboard" at bounding box center [347, 160] width 59 height 14
